Goal: Transaction & Acquisition: Purchase product/service

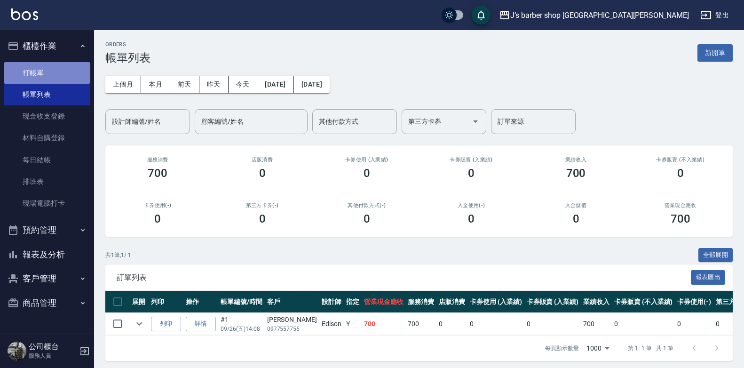
click at [32, 75] on link "打帳單" at bounding box center [47, 73] width 87 height 22
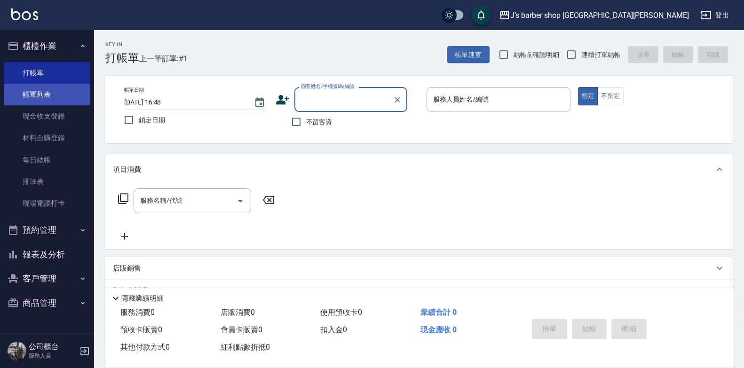
click at [36, 101] on link "帳單列表" at bounding box center [47, 95] width 87 height 22
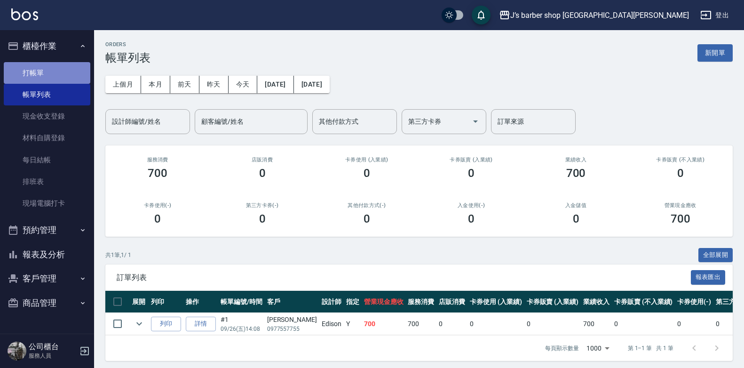
click at [72, 78] on link "打帳單" at bounding box center [47, 73] width 87 height 22
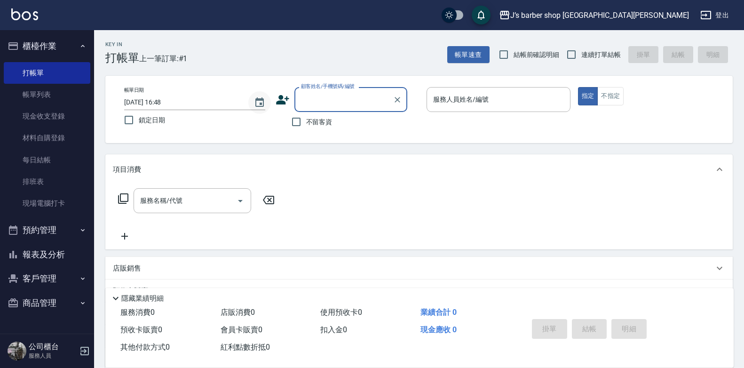
click at [258, 103] on icon "Choose date, selected date is 2025-09-26" at bounding box center [259, 102] width 11 height 11
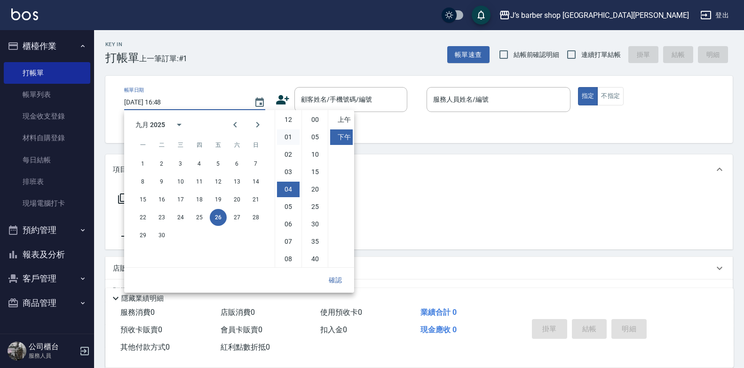
click at [292, 142] on li "01" at bounding box center [288, 137] width 23 height 16
click at [312, 122] on li "00" at bounding box center [315, 120] width 23 height 16
type input "[DATE] 13:00"
click at [342, 277] on button "確認" at bounding box center [335, 279] width 30 height 17
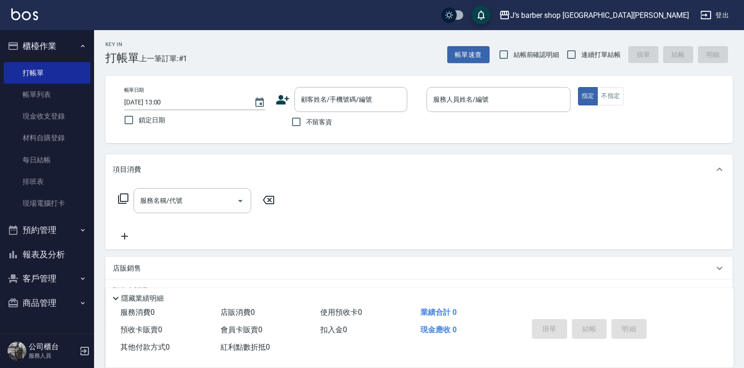
click at [328, 119] on span "不留客資" at bounding box center [319, 122] width 26 height 10
click at [306, 119] on input "不留客資" at bounding box center [296, 122] width 20 height 20
checkbox input "true"
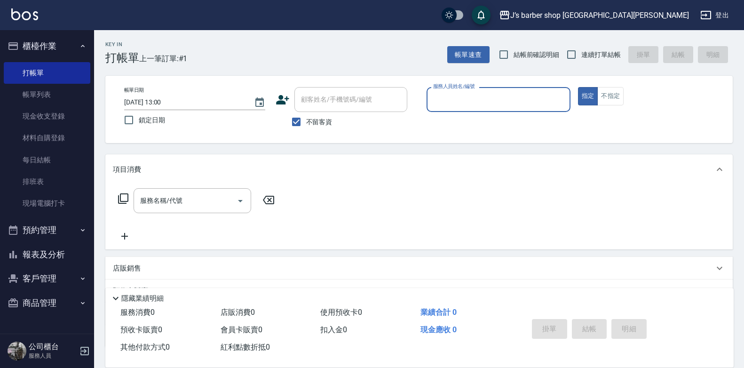
click at [446, 94] on input "服務人員姓名/編號" at bounding box center [498, 99] width 135 height 16
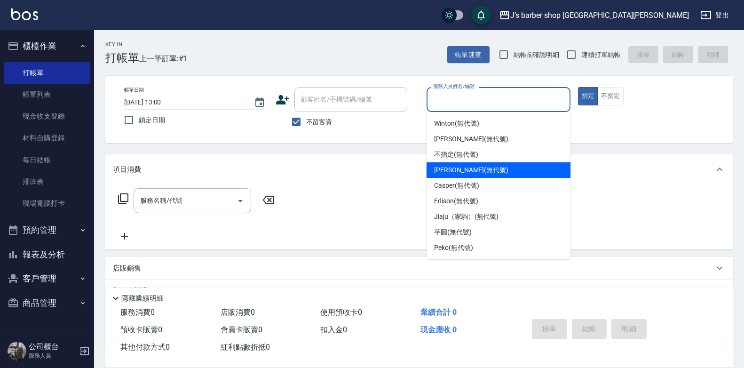
click at [454, 166] on span "[PERSON_NAME] (無代號)" at bounding box center [471, 170] width 74 height 10
type input "[PERSON_NAME](無代號)"
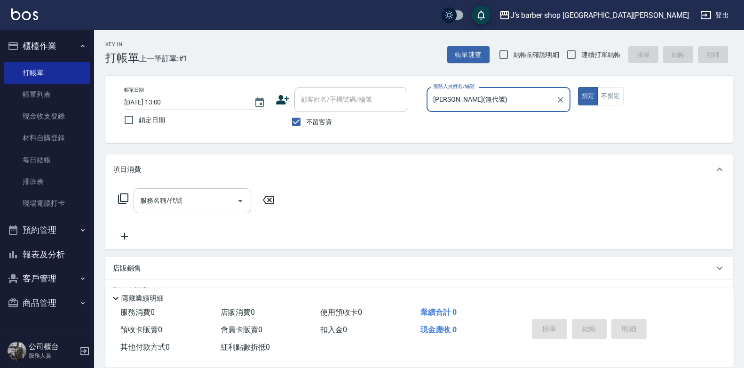
click at [196, 205] on input "服務名稱/代號" at bounding box center [185, 200] width 95 height 16
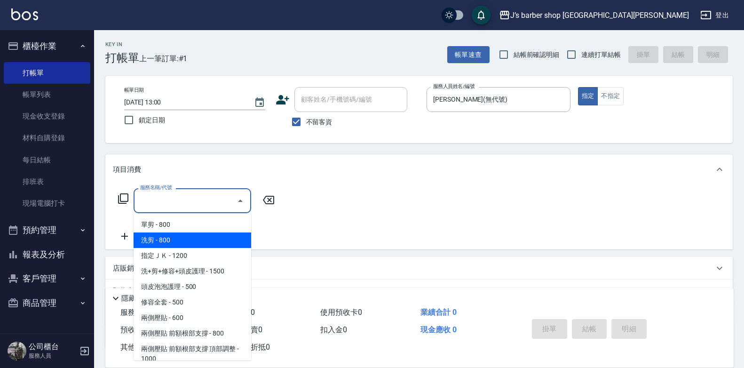
click at [182, 238] on span "洗剪 - 800" at bounding box center [193, 240] width 118 height 16
type input "洗剪(101)"
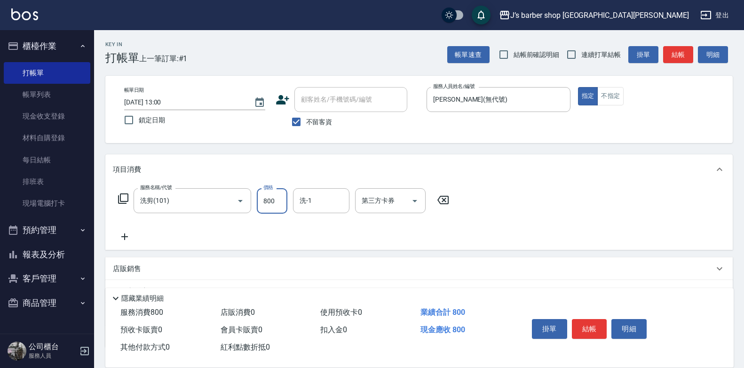
click at [267, 201] on input "800" at bounding box center [272, 200] width 31 height 25
type input "1200"
click at [338, 201] on input "洗-1" at bounding box center [321, 200] width 48 height 16
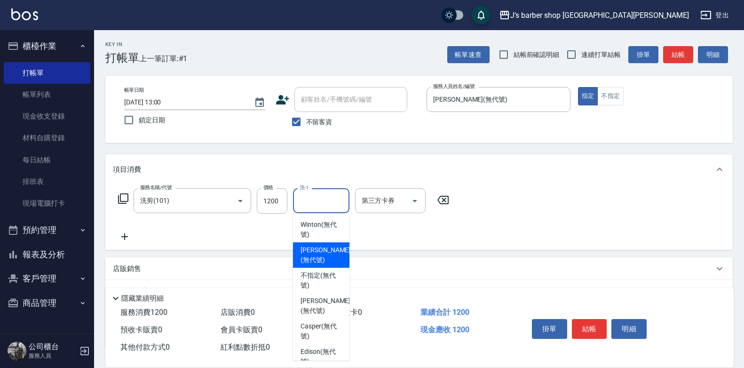
scroll to position [47, 0]
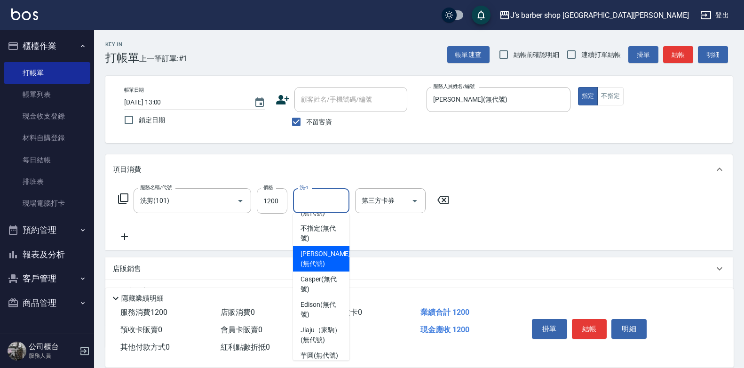
click at [333, 261] on span "[PERSON_NAME] (無代號)" at bounding box center [326, 259] width 50 height 20
type input "[PERSON_NAME](無代號)"
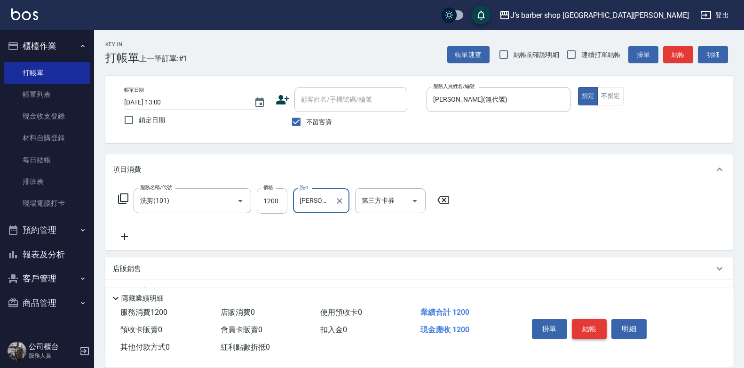
click at [598, 325] on button "結帳" at bounding box center [589, 329] width 35 height 20
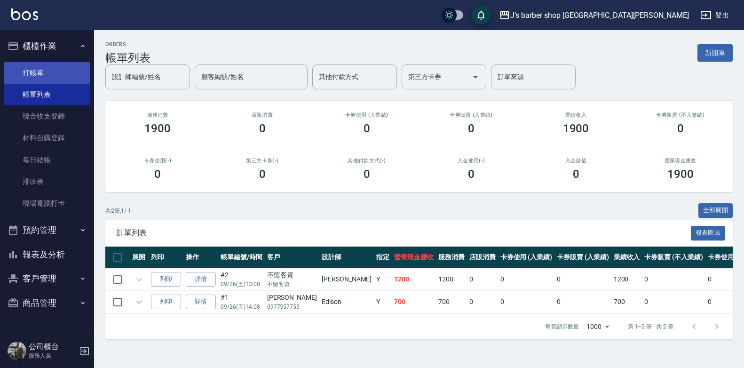
click at [58, 71] on link "打帳單" at bounding box center [47, 73] width 87 height 22
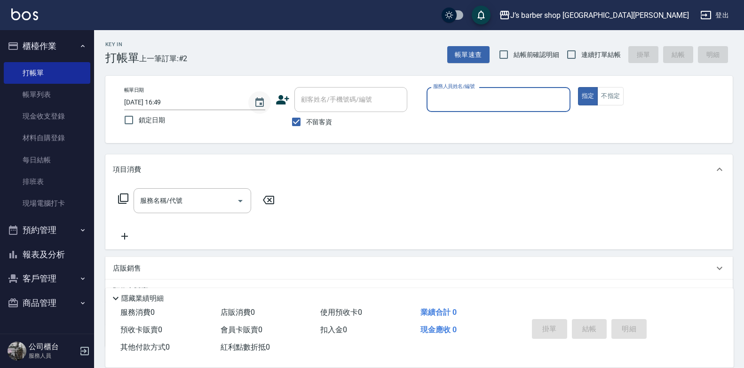
click at [254, 101] on icon "Choose date, selected date is 2025-09-26" at bounding box center [259, 102] width 11 height 11
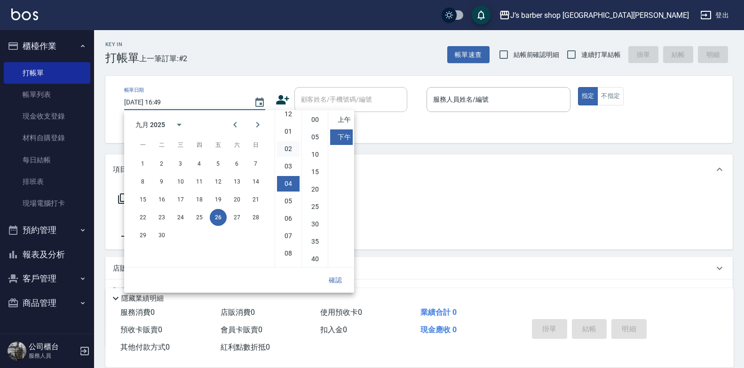
click at [293, 146] on li "02" at bounding box center [288, 149] width 23 height 16
click at [316, 111] on ul "00 05 10 15 20 25 30 35 40 45 50 55" at bounding box center [314, 188] width 26 height 157
click at [314, 119] on li "00" at bounding box center [315, 120] width 23 height 16
type input "[DATE] 14:00"
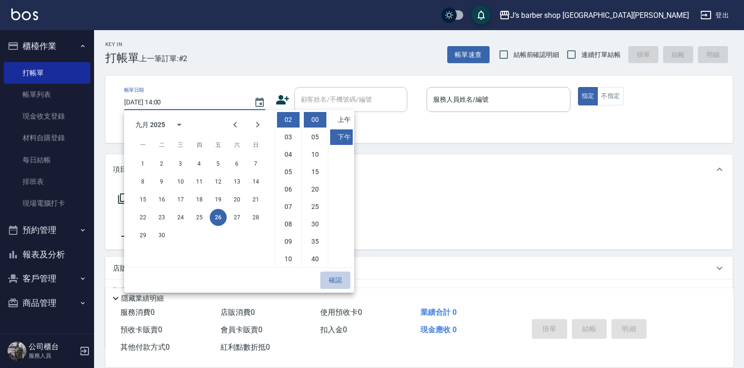
click at [340, 285] on button "確認" at bounding box center [335, 279] width 30 height 17
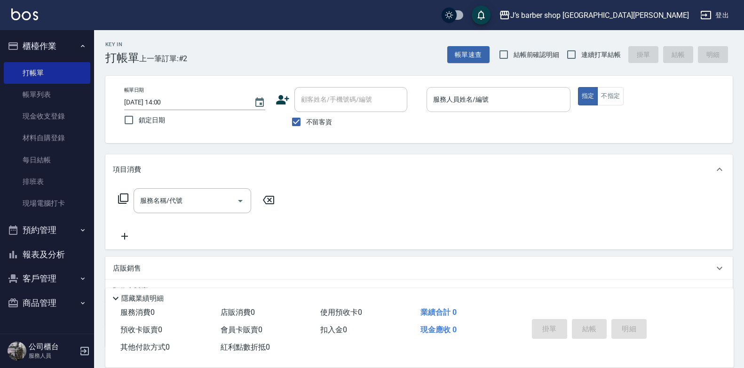
click at [473, 89] on div "服務人員姓名/編號" at bounding box center [499, 99] width 144 height 25
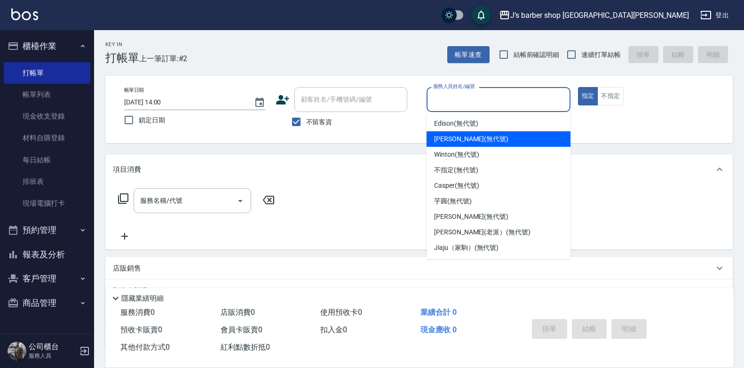
click at [464, 137] on span "[PERSON_NAME] (無代號)" at bounding box center [471, 139] width 74 height 10
type input "[PERSON_NAME](無代號)"
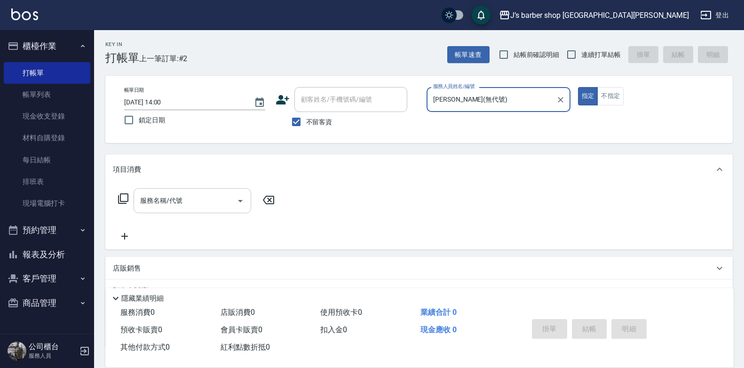
click at [221, 197] on input "服務名稱/代號" at bounding box center [185, 200] width 95 height 16
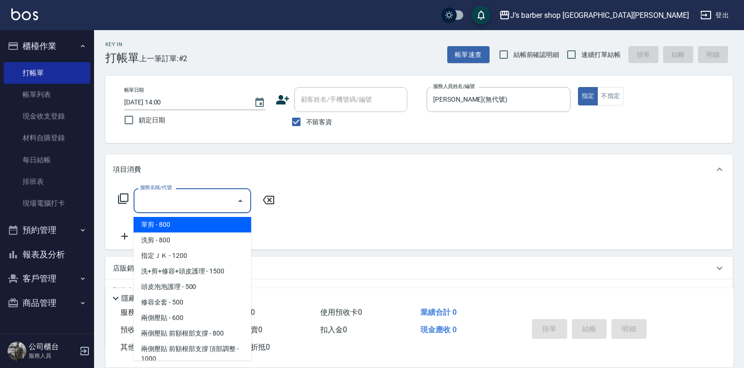
click at [189, 240] on span "洗剪 - 800" at bounding box center [193, 240] width 118 height 16
type input "洗剪(101)"
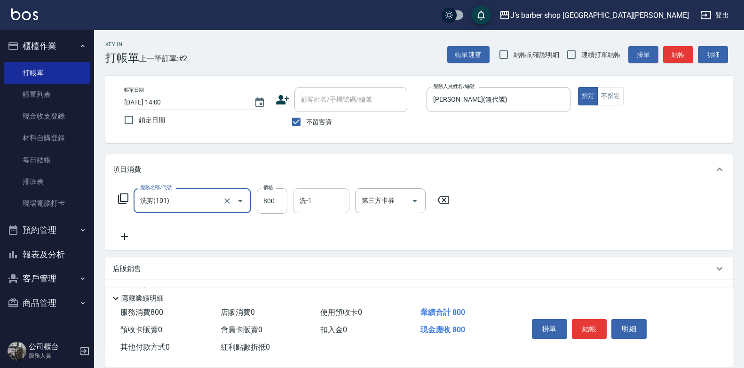
click at [317, 200] on input "洗-1" at bounding box center [321, 200] width 48 height 16
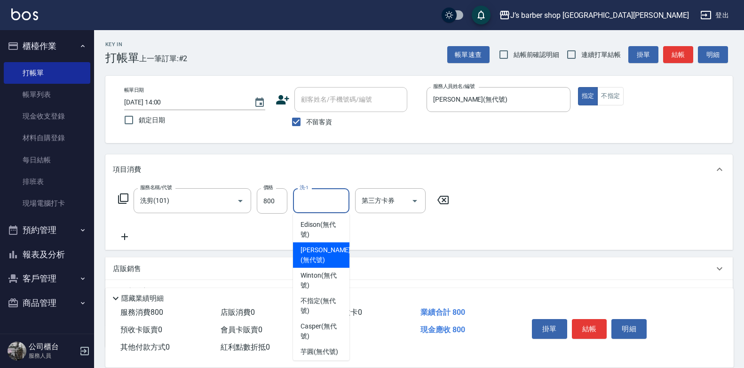
click at [312, 251] on span "[PERSON_NAME] (無代號)" at bounding box center [326, 255] width 50 height 20
type input "[PERSON_NAME](無代號)"
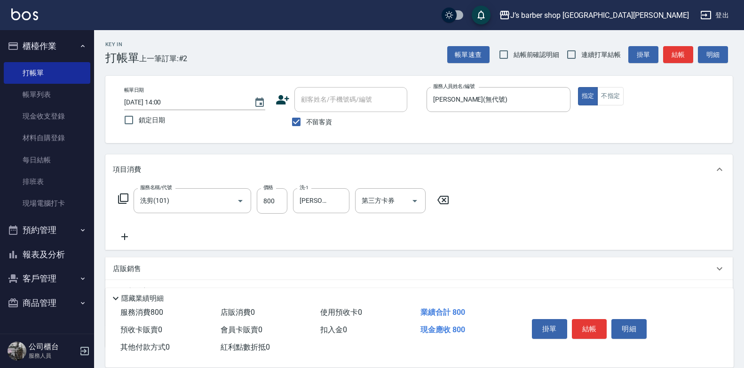
click at [586, 315] on div "掛單 結帳 明細" at bounding box center [589, 330] width 123 height 30
click at [584, 320] on button "結帳" at bounding box center [589, 329] width 35 height 20
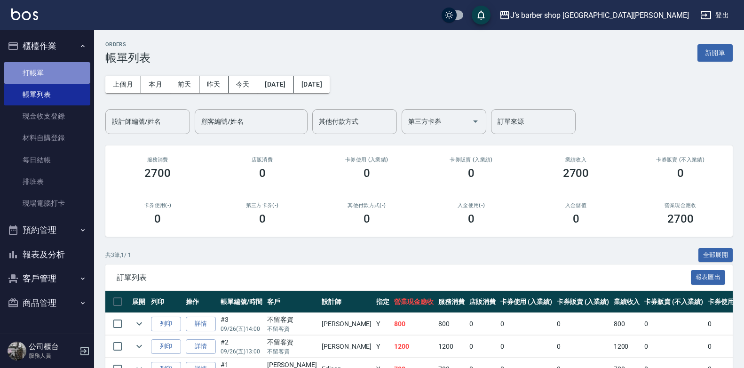
click at [29, 76] on link "打帳單" at bounding box center [47, 73] width 87 height 22
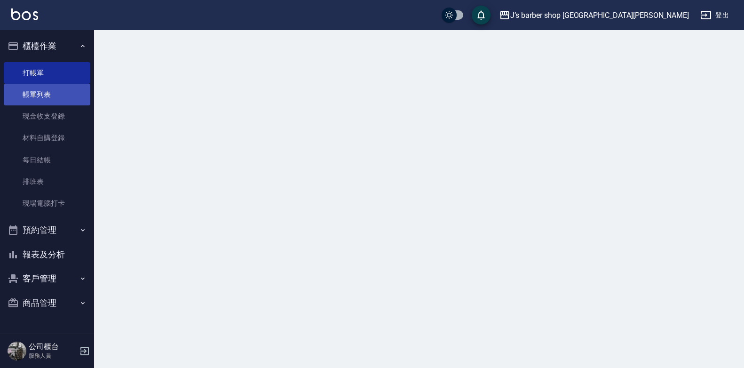
click at [35, 93] on link "帳單列表" at bounding box center [47, 95] width 87 height 22
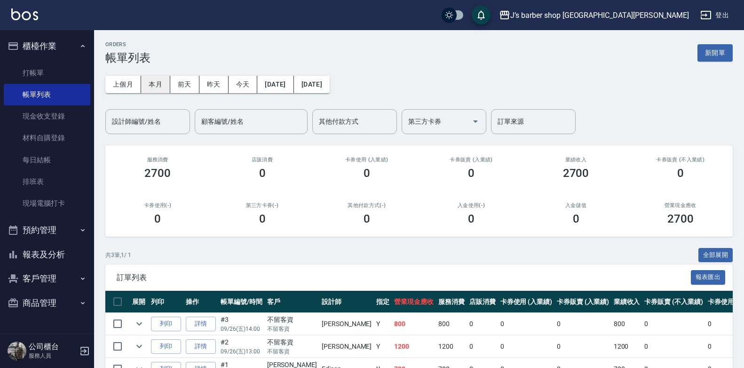
click at [151, 85] on button "本月" at bounding box center [155, 84] width 29 height 17
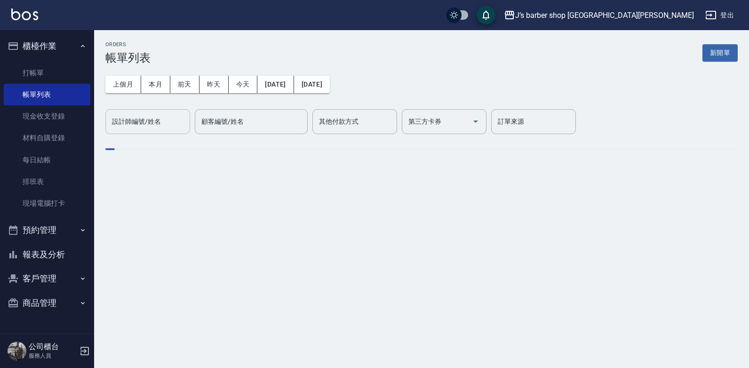
click at [150, 120] on input "設計師編號/姓名" at bounding box center [148, 121] width 76 height 16
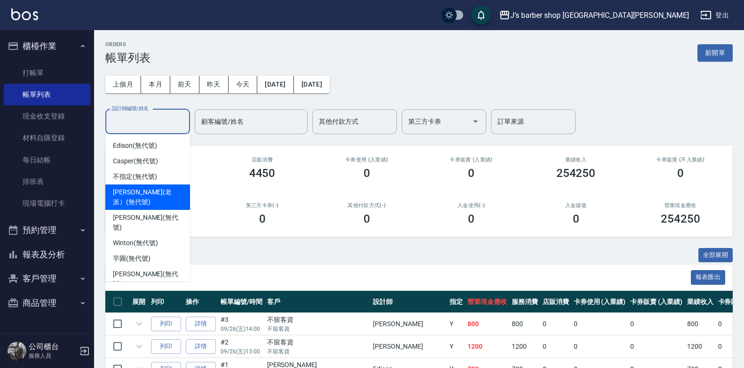
click at [139, 215] on span "[PERSON_NAME] (無代號)" at bounding box center [148, 223] width 70 height 20
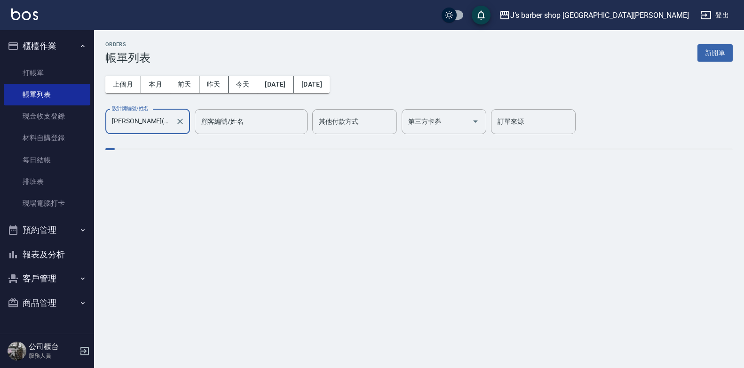
type input "[PERSON_NAME](無代號)"
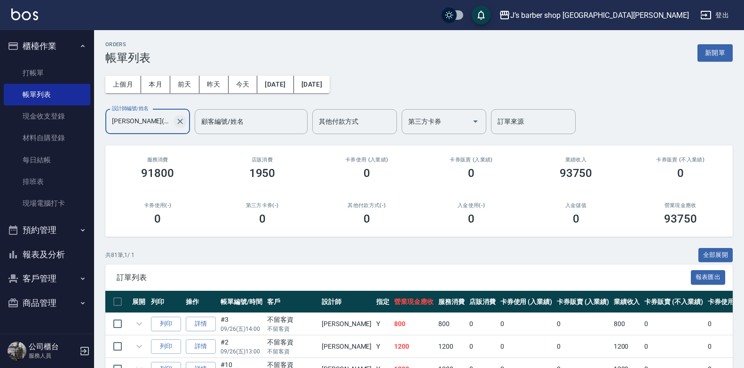
click at [178, 120] on icon "Clear" at bounding box center [179, 121] width 9 height 9
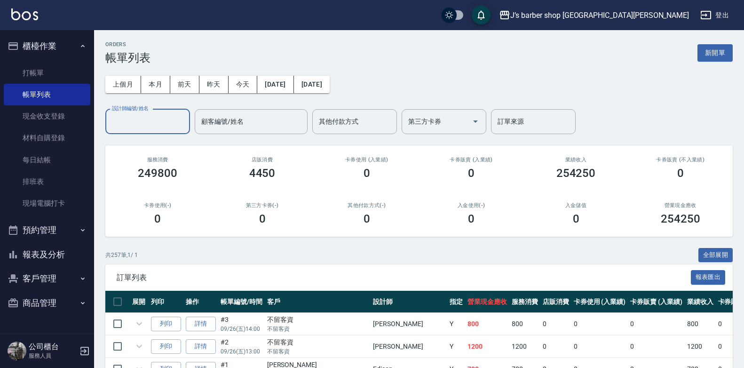
click at [146, 121] on input "設計師編號/姓名" at bounding box center [148, 121] width 76 height 16
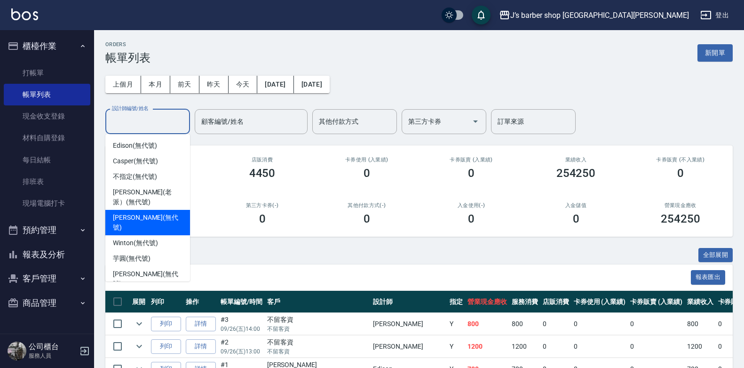
click at [146, 215] on span "[PERSON_NAME] (無代號)" at bounding box center [148, 223] width 70 height 20
type input "[PERSON_NAME](無代號)"
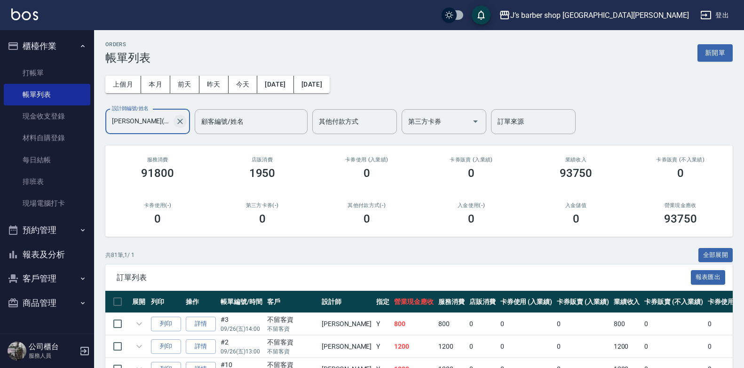
click at [179, 122] on icon "Clear" at bounding box center [180, 122] width 6 height 6
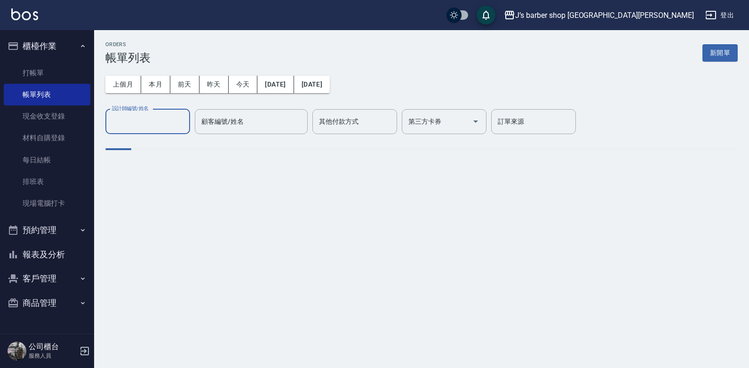
click at [157, 122] on input "設計師編號/姓名" at bounding box center [148, 121] width 76 height 16
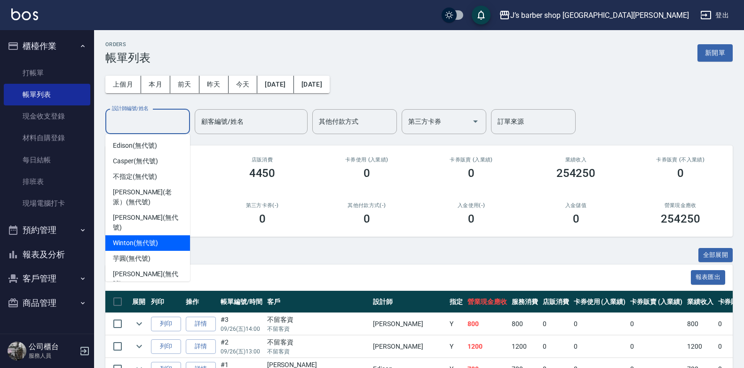
click at [129, 238] on span "Winton (無代號)" at bounding box center [135, 243] width 45 height 10
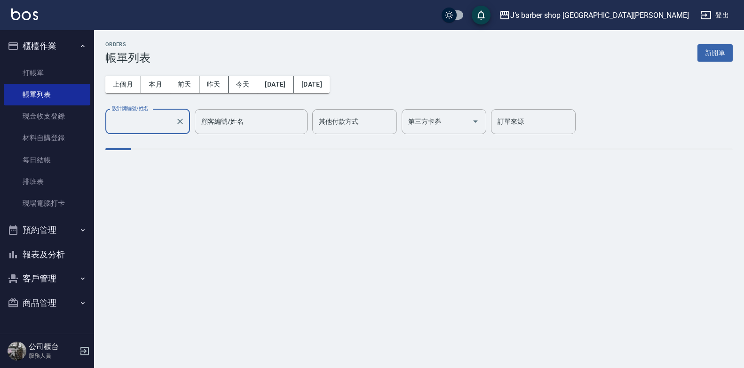
type input "Winton(無代號)"
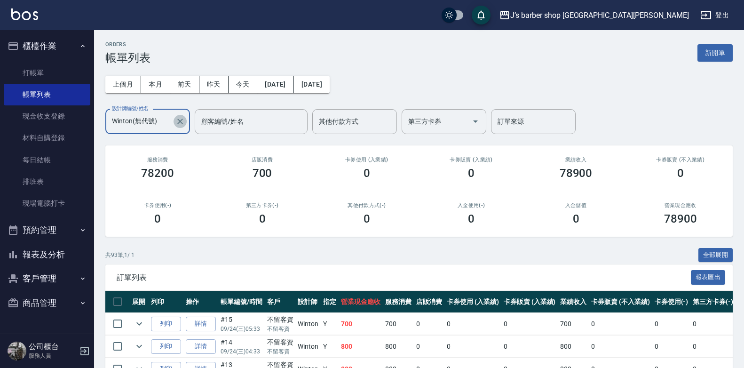
click at [182, 123] on icon "Clear" at bounding box center [180, 122] width 6 height 6
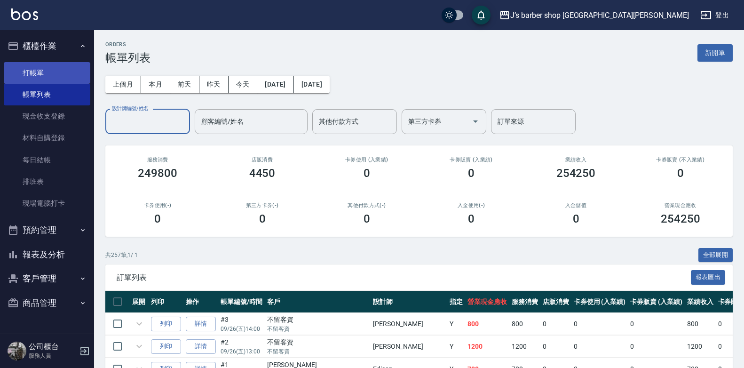
click at [52, 76] on link "打帳單" at bounding box center [47, 73] width 87 height 22
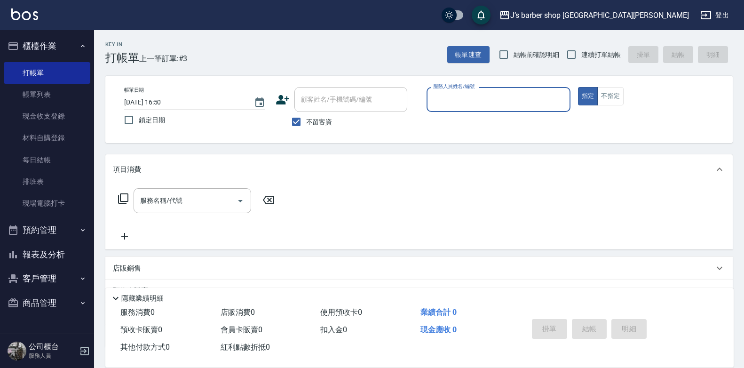
click at [311, 132] on div "帳單日期 [DATE] 16:50 鎖定日期 顧客姓名/手機號碼/編號 顧客姓名/手機號碼/編號 不留客資 服務人員姓名/編號 服務人員姓名/編號 指定 不指定" at bounding box center [418, 109] width 627 height 67
click at [314, 132] on div "帳單日期 [DATE] 16:50 鎖定日期 顧客姓名/手機號碼/編號 顧客姓名/手機號碼/編號 不留客資 服務人員姓名/編號 服務人員姓名/編號 指定 不指定" at bounding box center [418, 109] width 627 height 67
click at [317, 129] on label "不留客資" at bounding box center [309, 122] width 46 height 20
click at [306, 129] on input "不留客資" at bounding box center [296, 122] width 20 height 20
checkbox input "false"
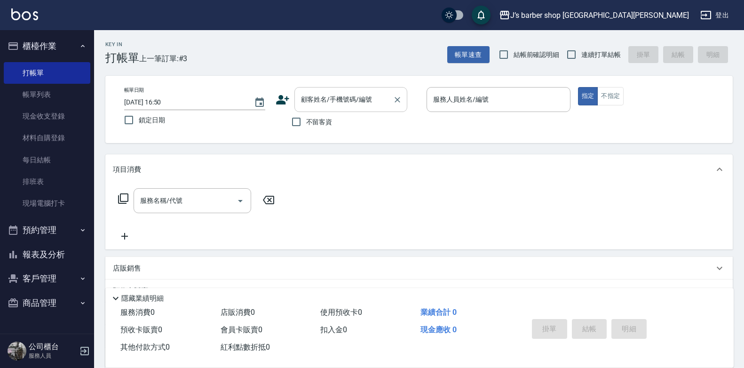
click at [388, 104] on input "顧客姓名/手機號碼/編號" at bounding box center [344, 99] width 90 height 16
click at [364, 103] on input "顧客姓名/手機號碼/編號" at bounding box center [344, 99] width 90 height 16
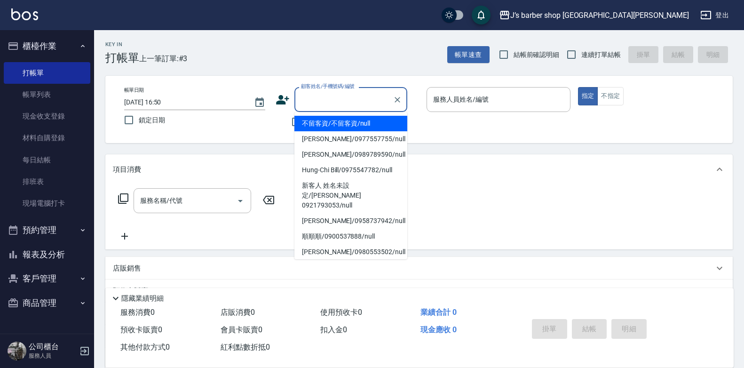
click at [364, 100] on input "顧客姓名/手機號碼/編號" at bounding box center [344, 99] width 90 height 16
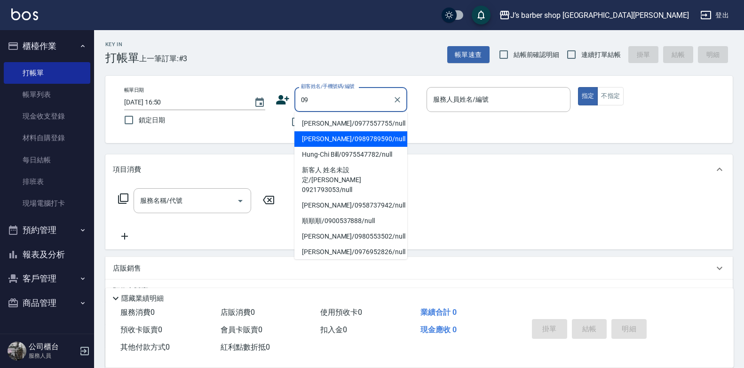
type input "0"
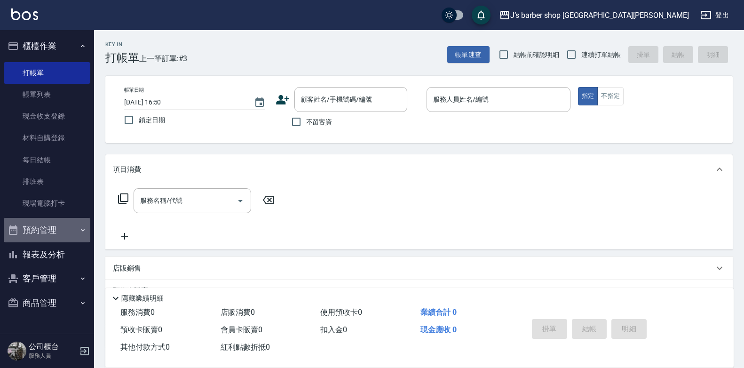
click at [44, 234] on button "預約管理" at bounding box center [47, 230] width 87 height 24
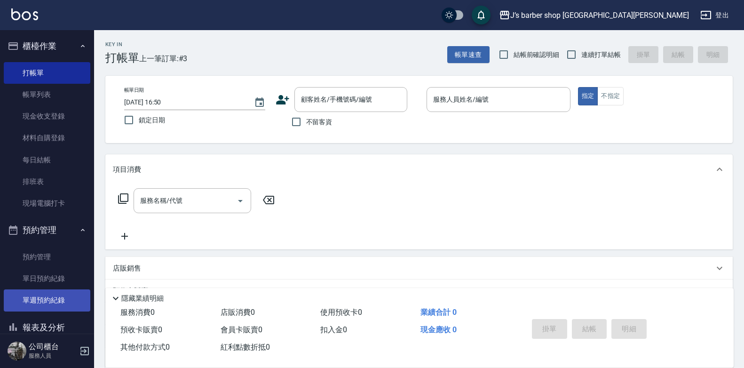
scroll to position [65, 0]
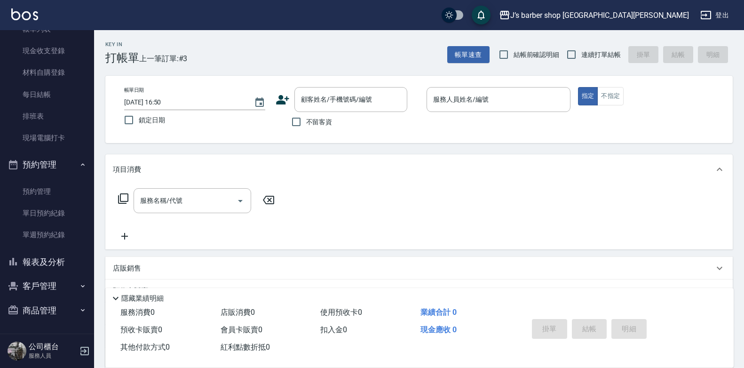
click at [52, 269] on button "報表及分析" at bounding box center [47, 262] width 87 height 24
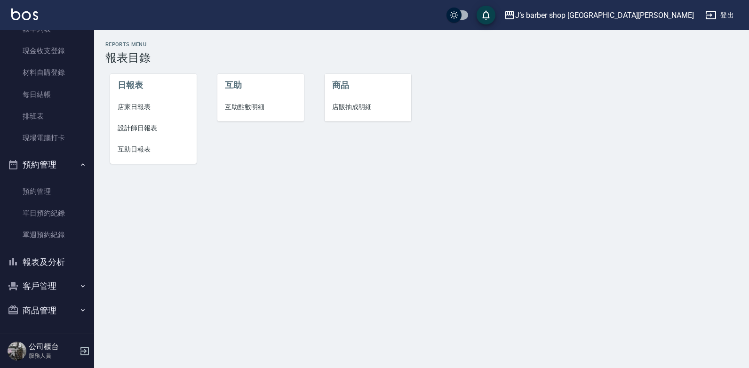
click at [32, 277] on button "客戶管理" at bounding box center [47, 286] width 87 height 24
drag, startPoint x: 54, startPoint y: 299, endPoint x: 52, endPoint y: 309, distance: 9.5
click at [53, 301] on ul "客戶列表 卡券管理 入金管理" at bounding box center [47, 334] width 87 height 73
click at [52, 309] on link "客戶列表" at bounding box center [47, 313] width 87 height 22
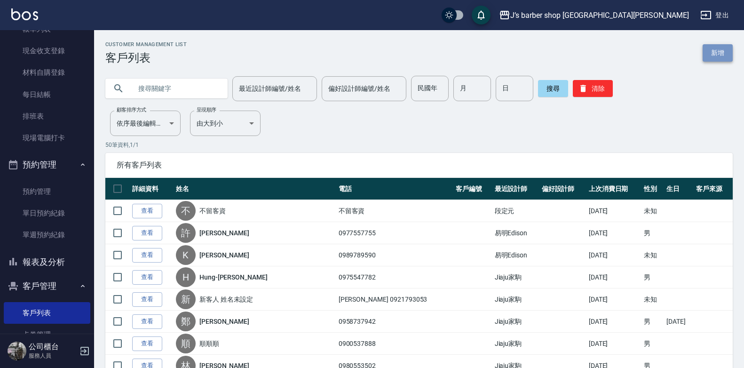
click at [728, 52] on link "新增" at bounding box center [718, 52] width 30 height 17
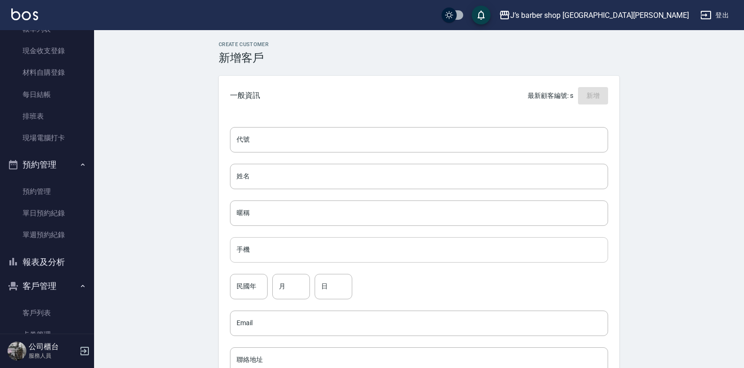
click at [327, 245] on input "手機" at bounding box center [419, 249] width 378 height 25
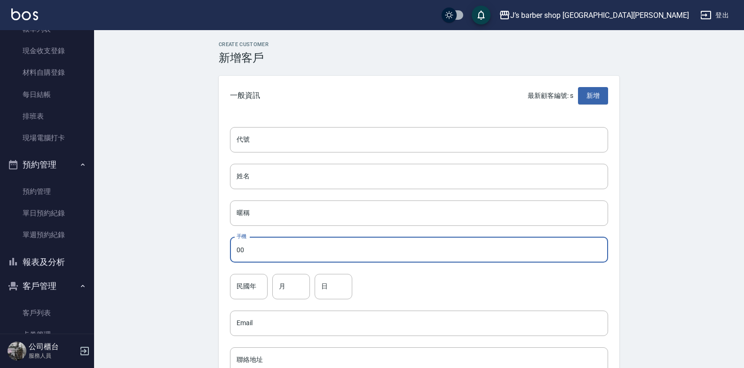
type input "0"
type input "0925088730"
click at [304, 177] on input "姓名" at bounding box center [419, 176] width 378 height 25
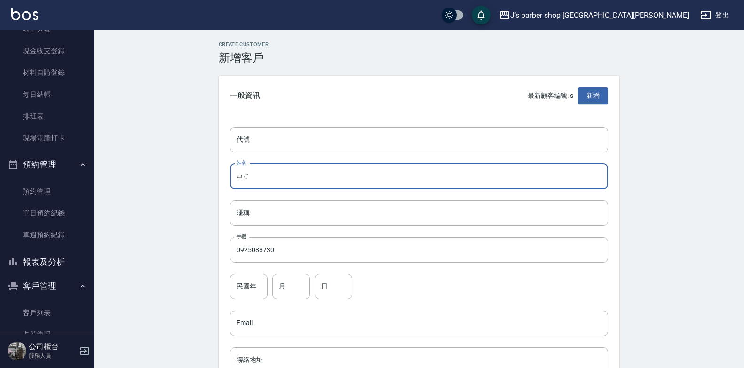
type input "ㄗㄩㄛ"
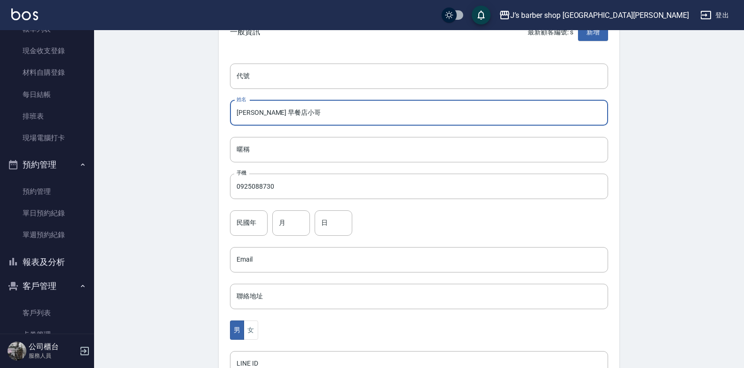
scroll to position [235, 0]
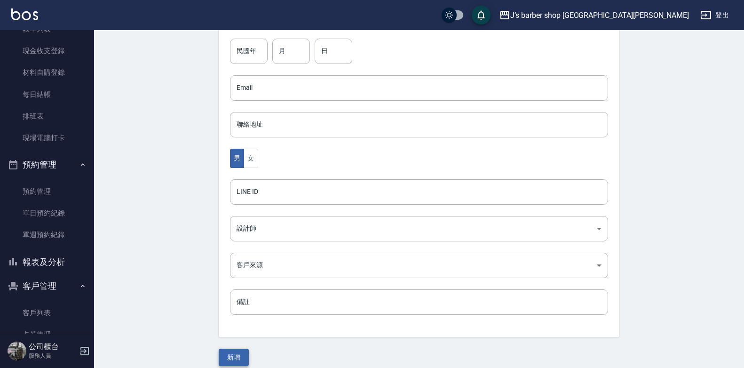
type input "[PERSON_NAME] 早餐店小哥"
click at [240, 358] on button "新增" at bounding box center [234, 356] width 30 height 17
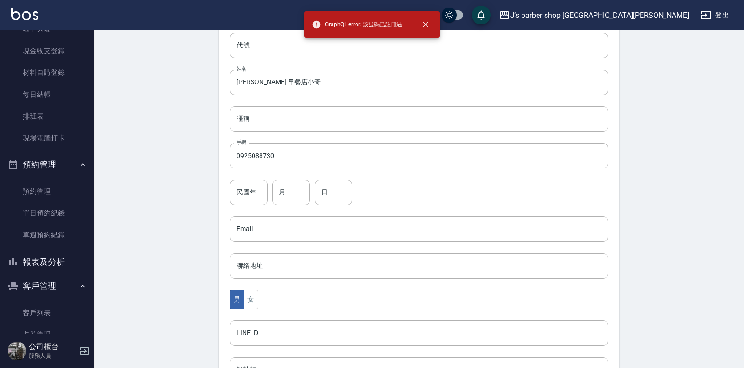
scroll to position [47, 0]
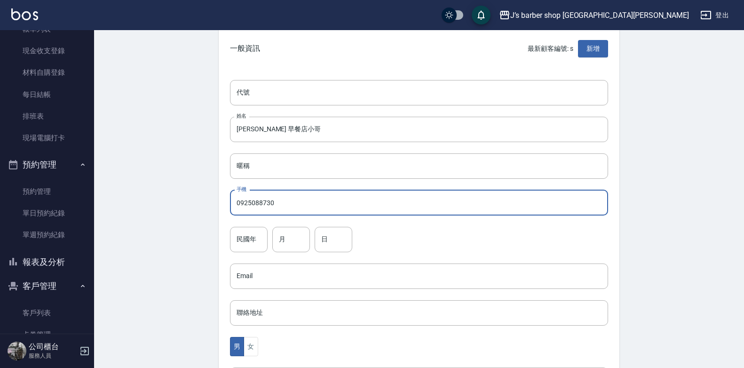
drag, startPoint x: 289, startPoint y: 209, endPoint x: 234, endPoint y: 205, distance: 55.2
click at [234, 205] on input "0925088730" at bounding box center [419, 202] width 378 height 25
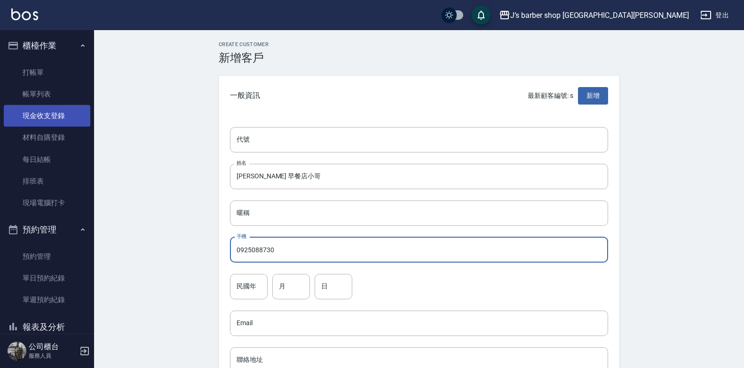
scroll to position [0, 0]
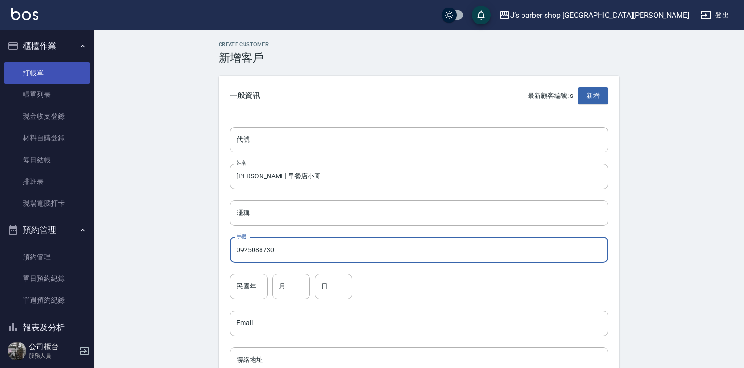
click at [54, 64] on link "打帳單" at bounding box center [47, 73] width 87 height 22
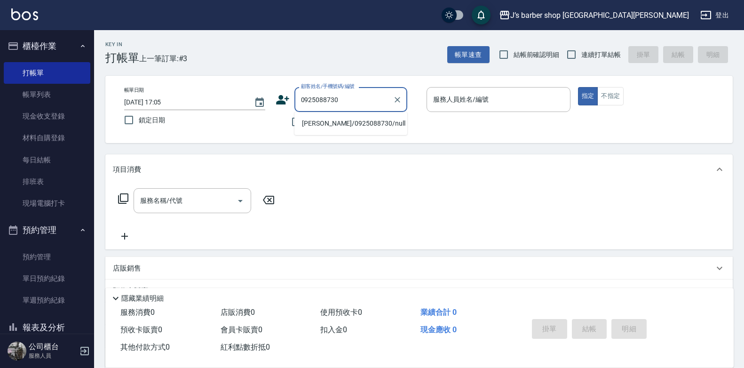
click at [362, 104] on input "0925088730" at bounding box center [344, 99] width 90 height 16
click at [353, 127] on li "[PERSON_NAME]/0925088730/null" at bounding box center [350, 124] width 113 height 16
type input "[PERSON_NAME]/0925088730/null"
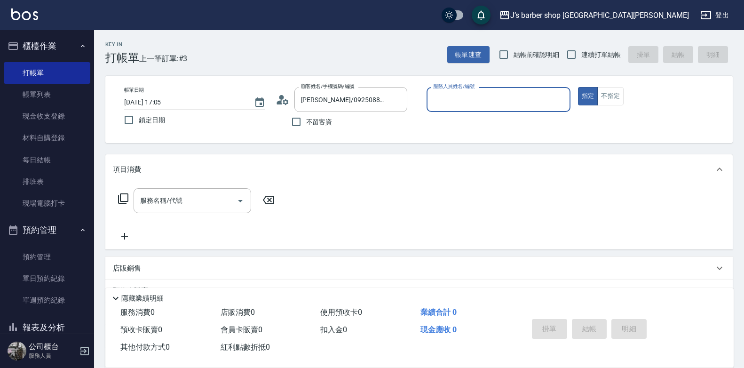
click at [477, 108] on input "服務人員姓名/編號" at bounding box center [498, 99] width 135 height 16
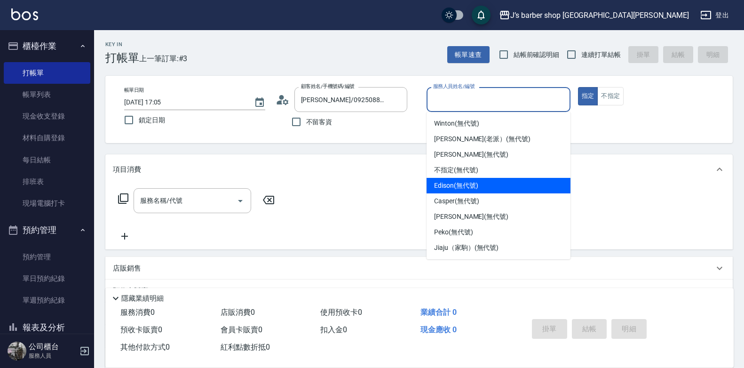
click at [466, 183] on span "Edison (無代號)" at bounding box center [456, 186] width 44 height 10
type input "Edison(無代號)"
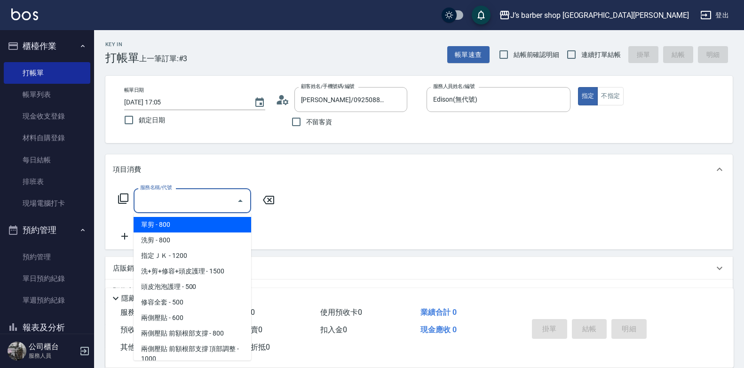
click at [165, 206] on input "服務名稱/代號" at bounding box center [185, 200] width 95 height 16
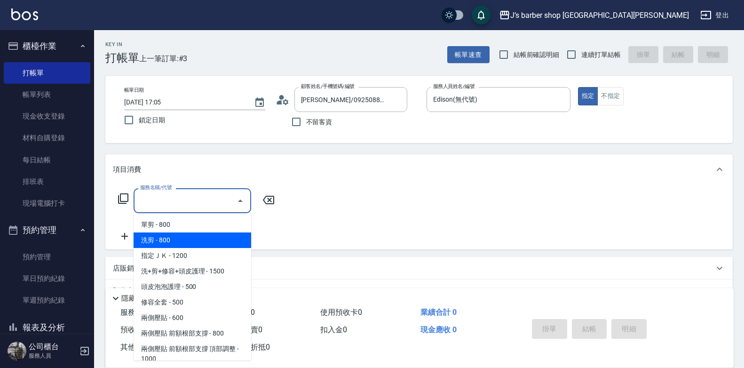
click at [167, 241] on span "洗剪 - 800" at bounding box center [193, 240] width 118 height 16
type input "洗剪(101)"
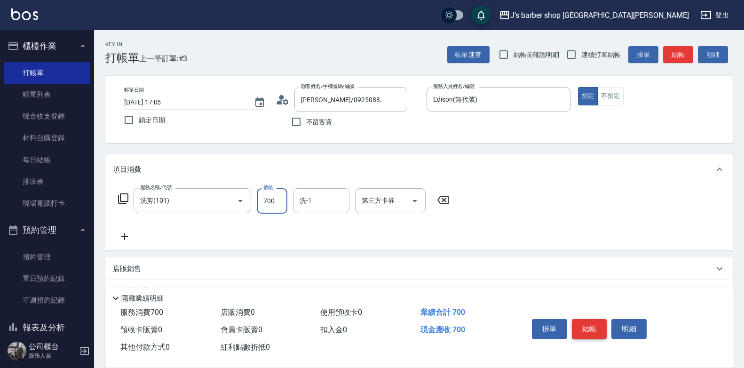
type input "700"
click at [589, 325] on button "結帳" at bounding box center [589, 329] width 35 height 20
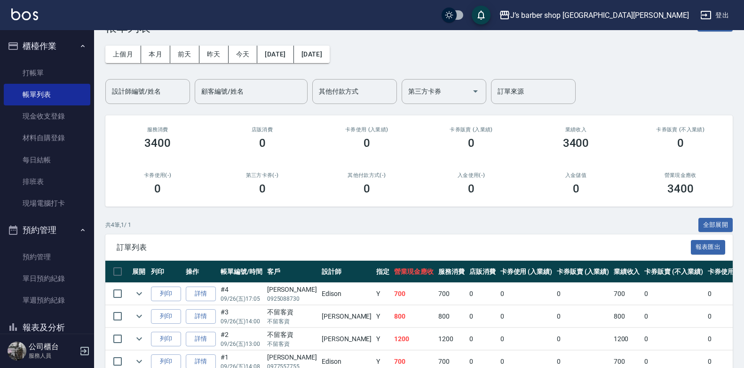
scroll to position [47, 0]
